Goal: Find specific page/section: Find specific page/section

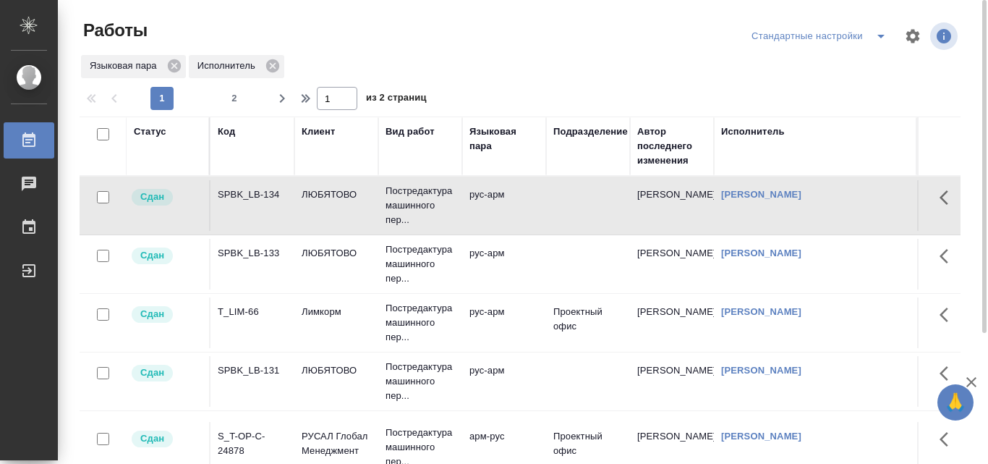
scroll to position [0, 695]
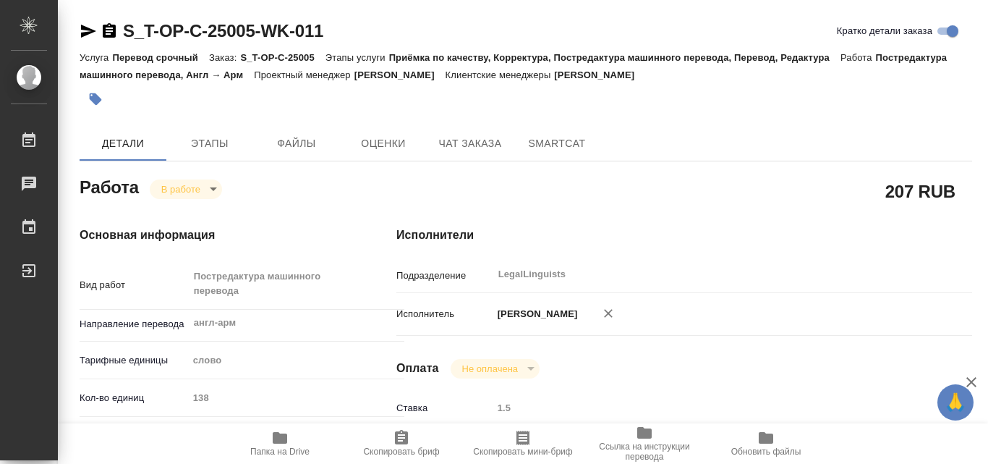
click at [818, 297] on div "Подразделение LegalLinguists ​" at bounding box center [685, 280] width 576 height 38
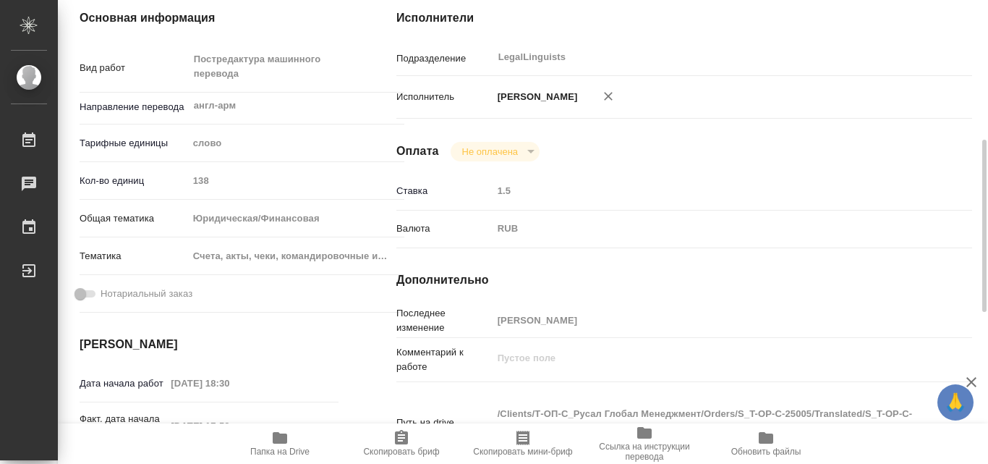
scroll to position [347, 0]
